Goal: Check status: Check status

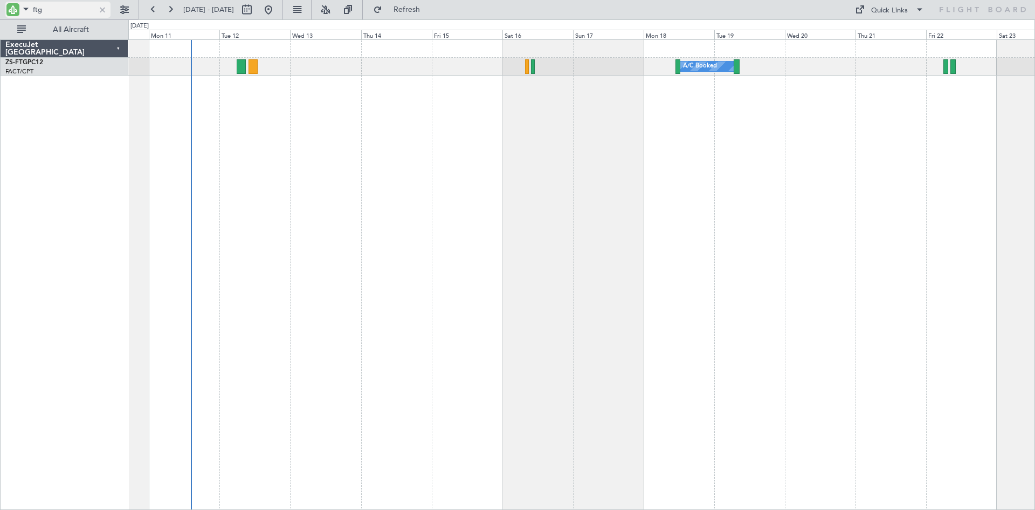
click at [53, 9] on input "ftg" at bounding box center [64, 10] width 62 height 16
type input "f"
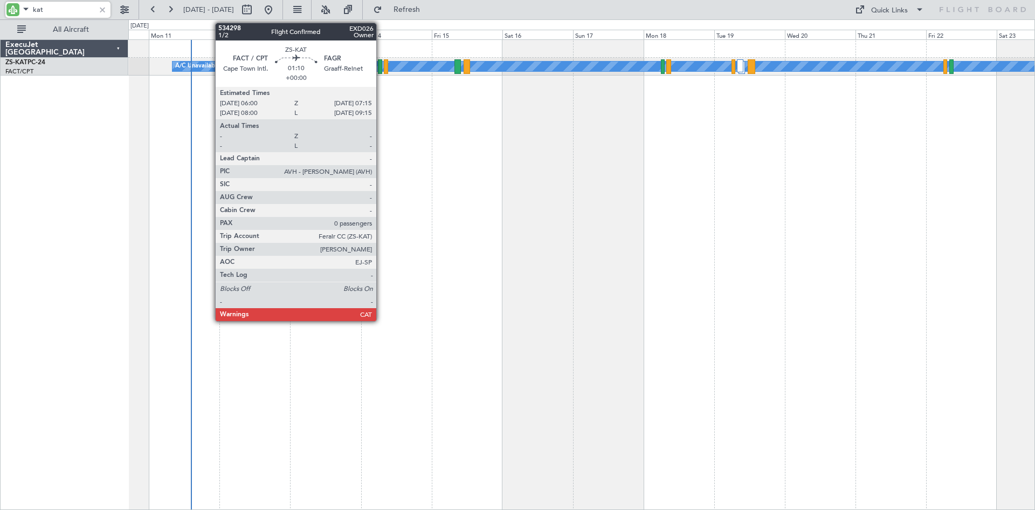
click at [384, 63] on div "A/C Unavailable" at bounding box center [581, 67] width 906 height 18
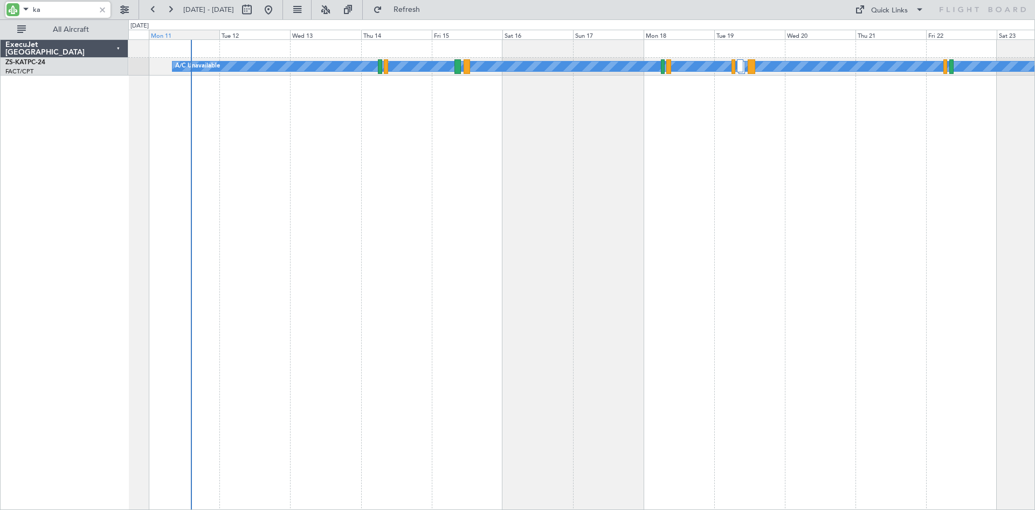
type input "k"
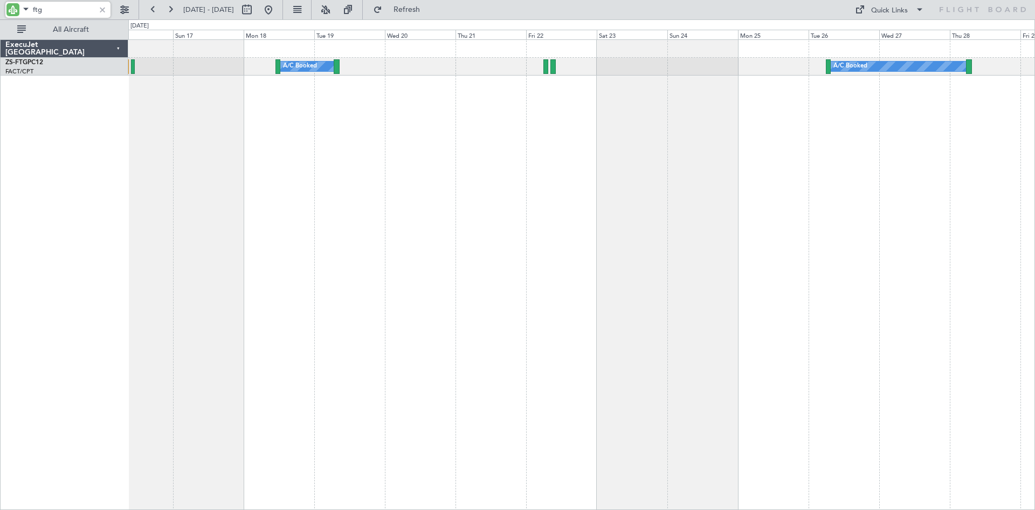
click at [528, 224] on div "A/C Booked A/C Booked" at bounding box center [581, 274] width 907 height 470
type input "f"
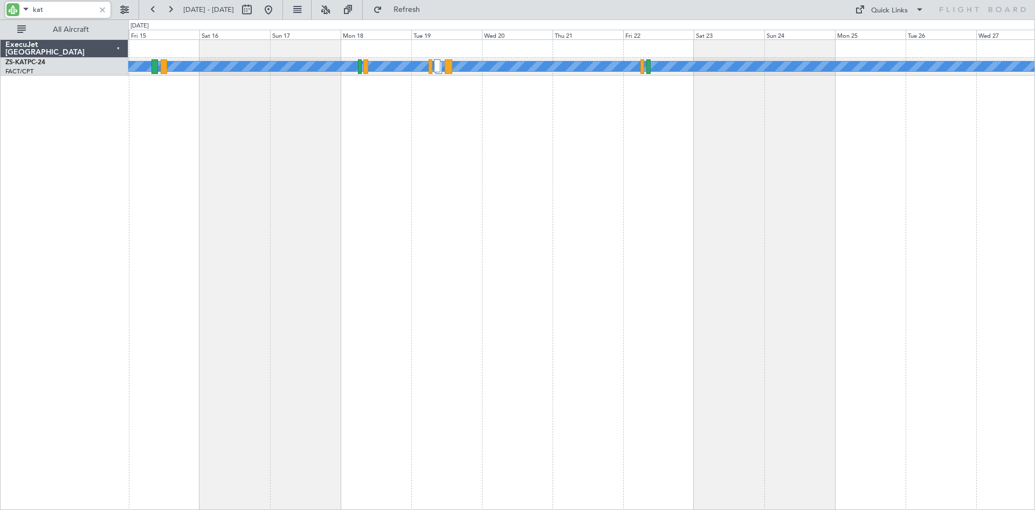
click at [465, 150] on div "A/C Unavailable" at bounding box center [581, 274] width 907 height 470
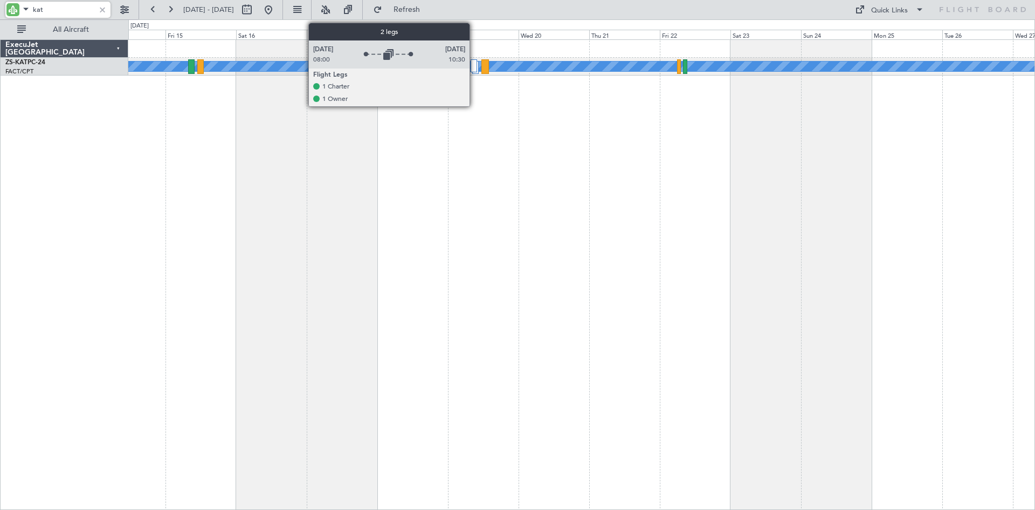
click at [475, 64] on div at bounding box center [474, 65] width 6 height 13
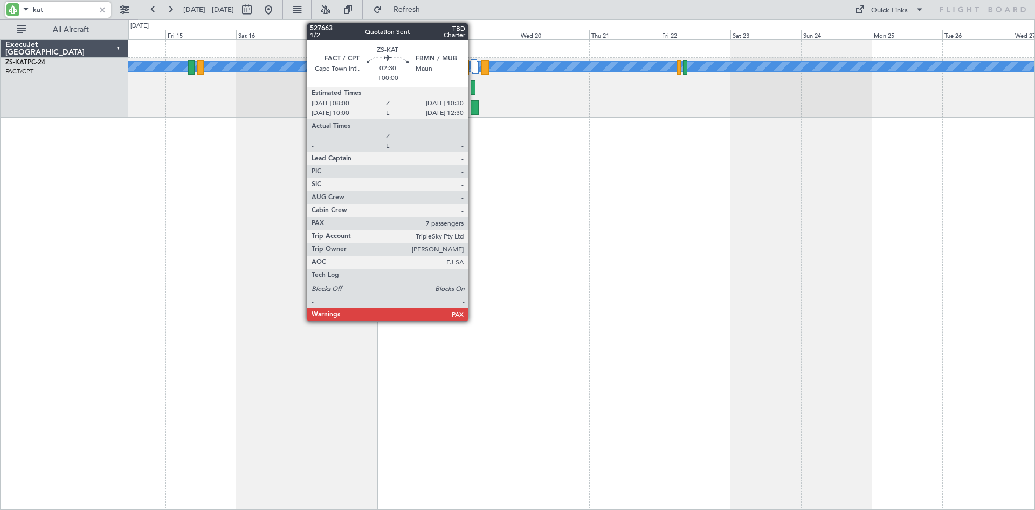
click at [473, 104] on div at bounding box center [475, 107] width 8 height 15
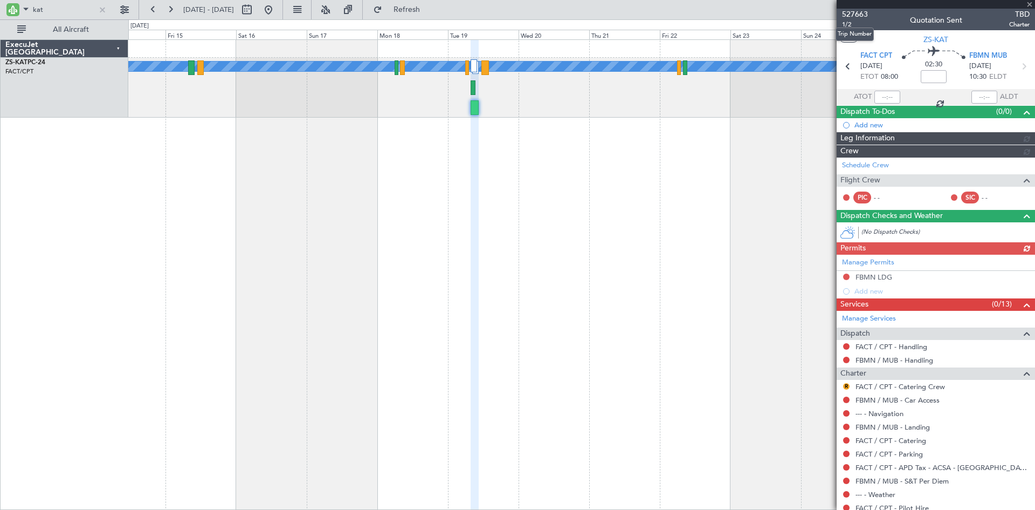
click at [858, 15] on span "527663" at bounding box center [855, 14] width 26 height 11
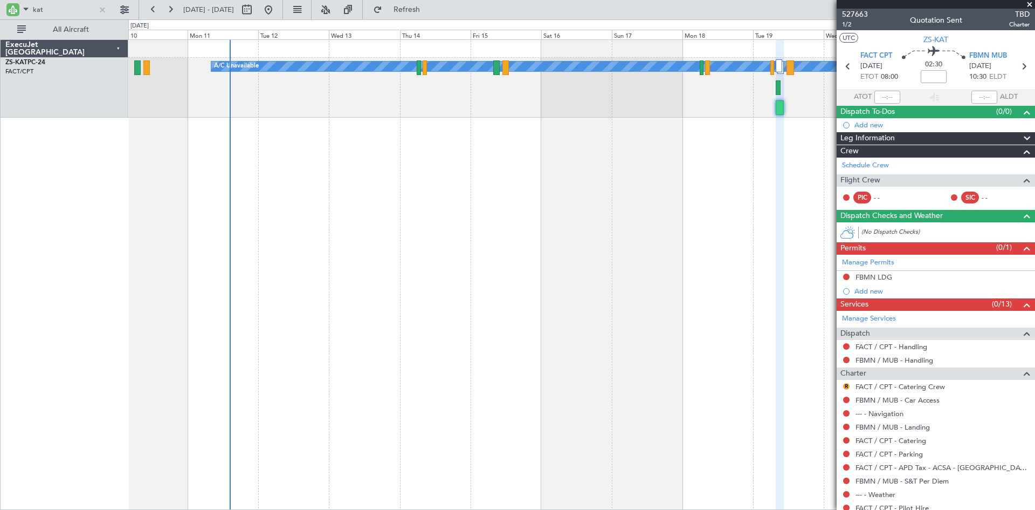
click at [540, 139] on div "A/C Unavailable" at bounding box center [581, 274] width 907 height 470
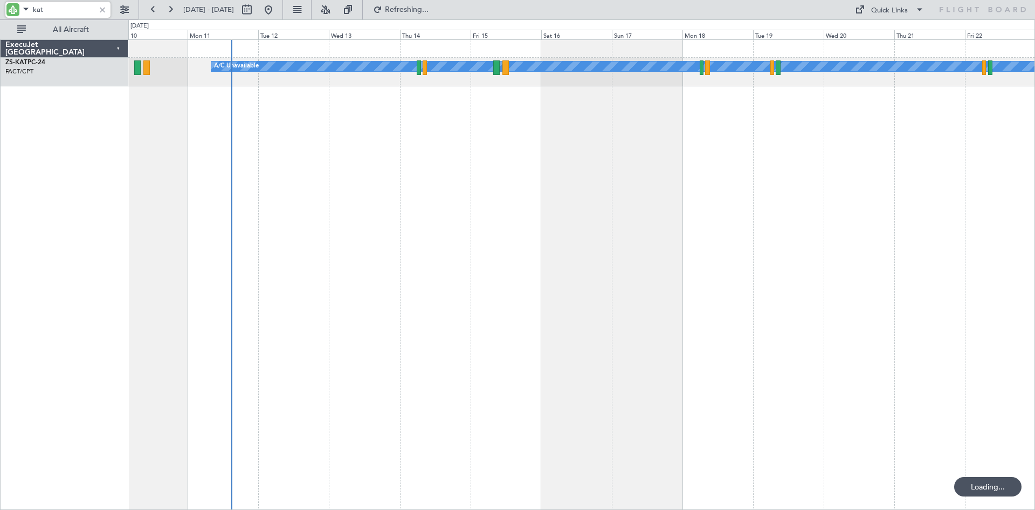
click at [53, 9] on input "kat" at bounding box center [64, 10] width 62 height 16
type input "k"
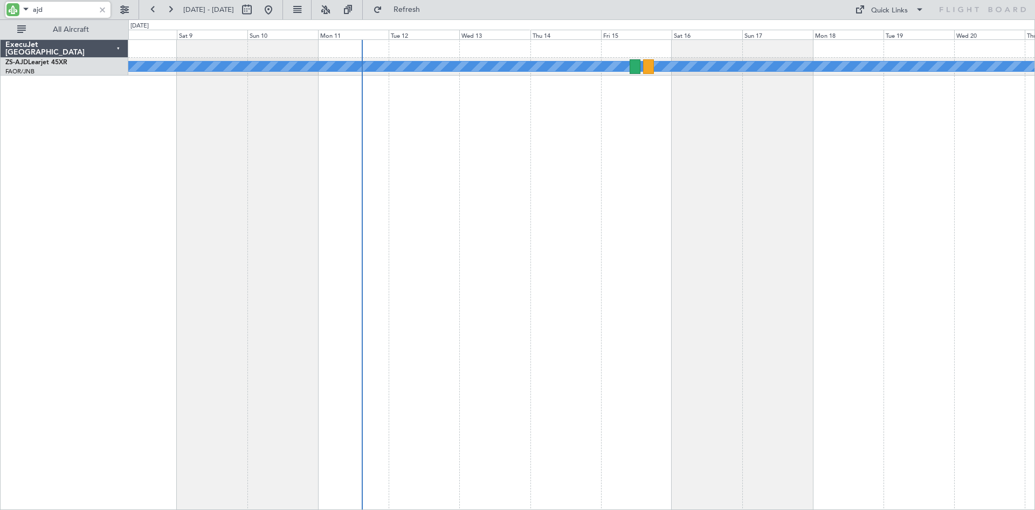
click at [420, 150] on div "Planned Maint" at bounding box center [581, 274] width 907 height 470
click at [58, 8] on input "ajd" at bounding box center [64, 10] width 62 height 16
type input "a"
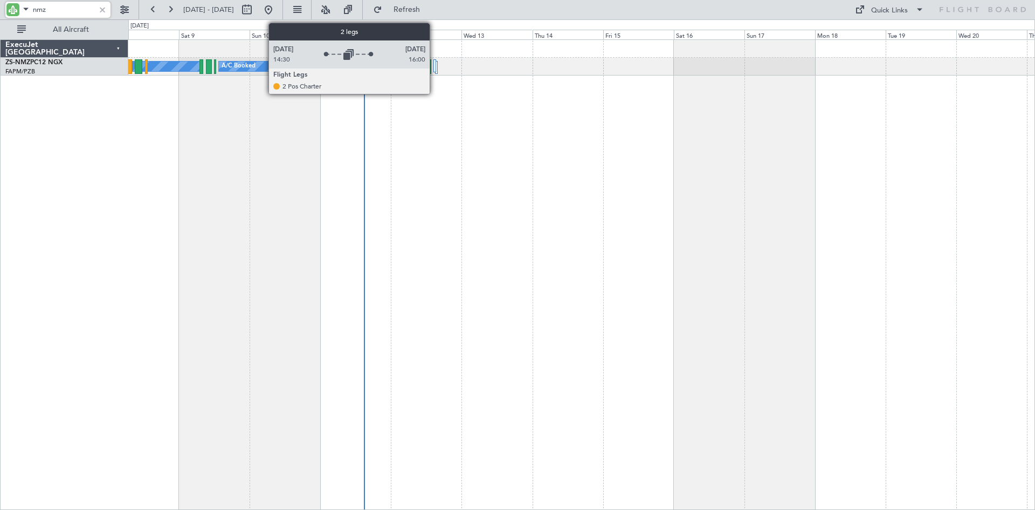
click at [435, 70] on div at bounding box center [435, 65] width 3 height 13
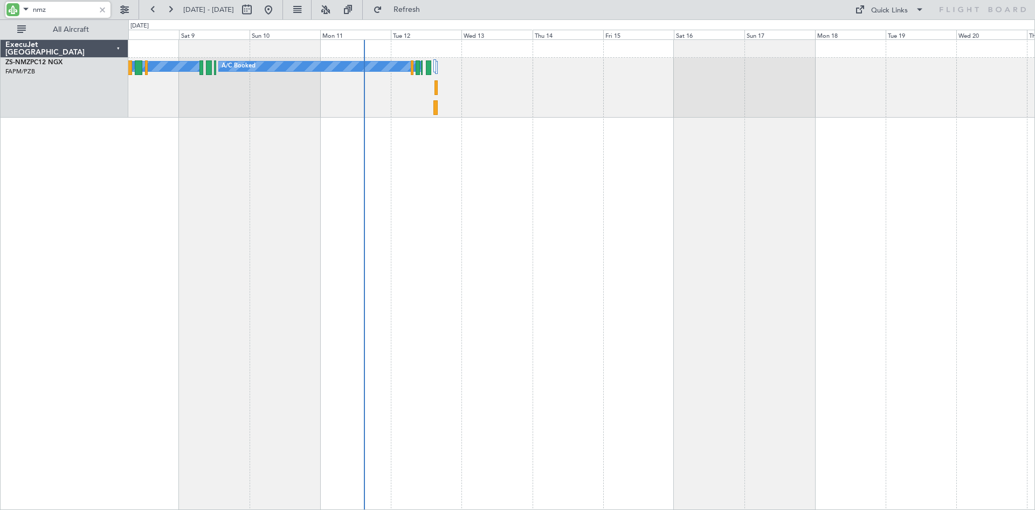
type input "nmz"
